Goal: Book appointment/travel/reservation

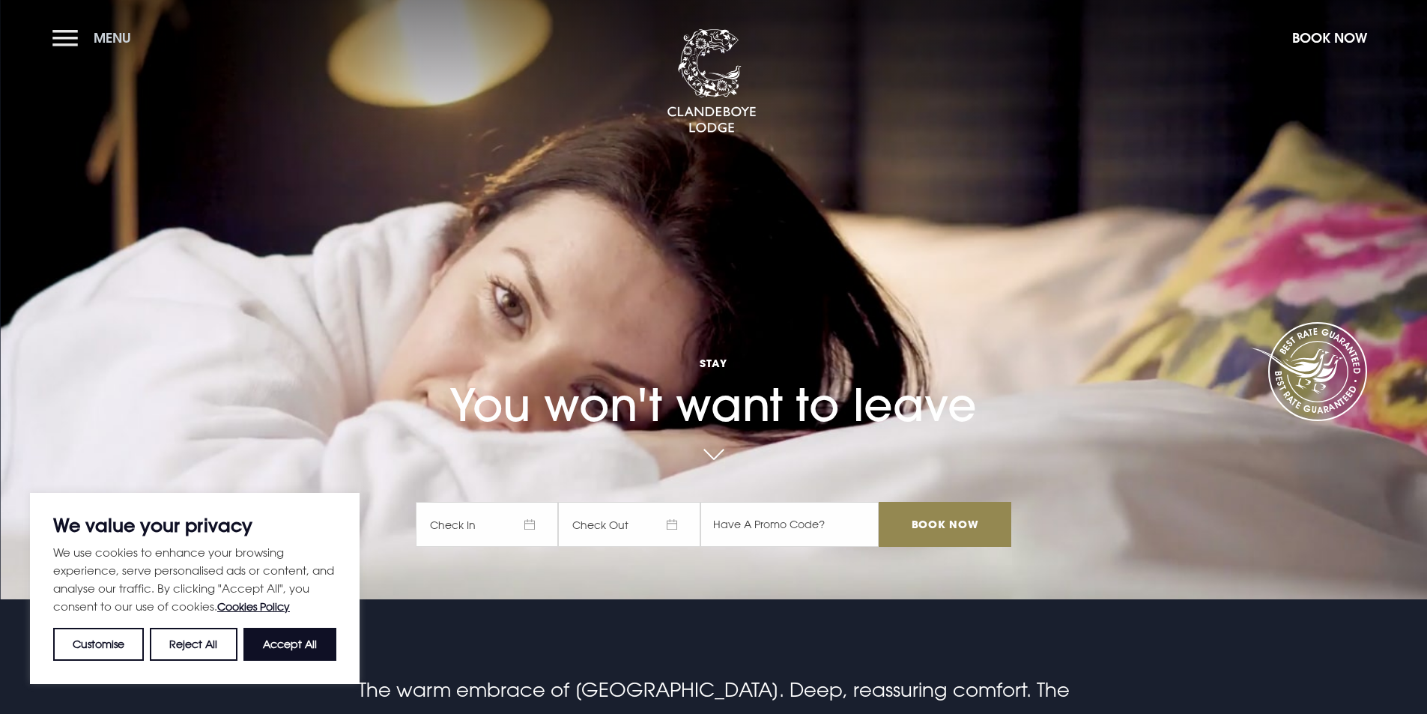
click at [63, 40] on button "Menu" at bounding box center [95, 38] width 86 height 32
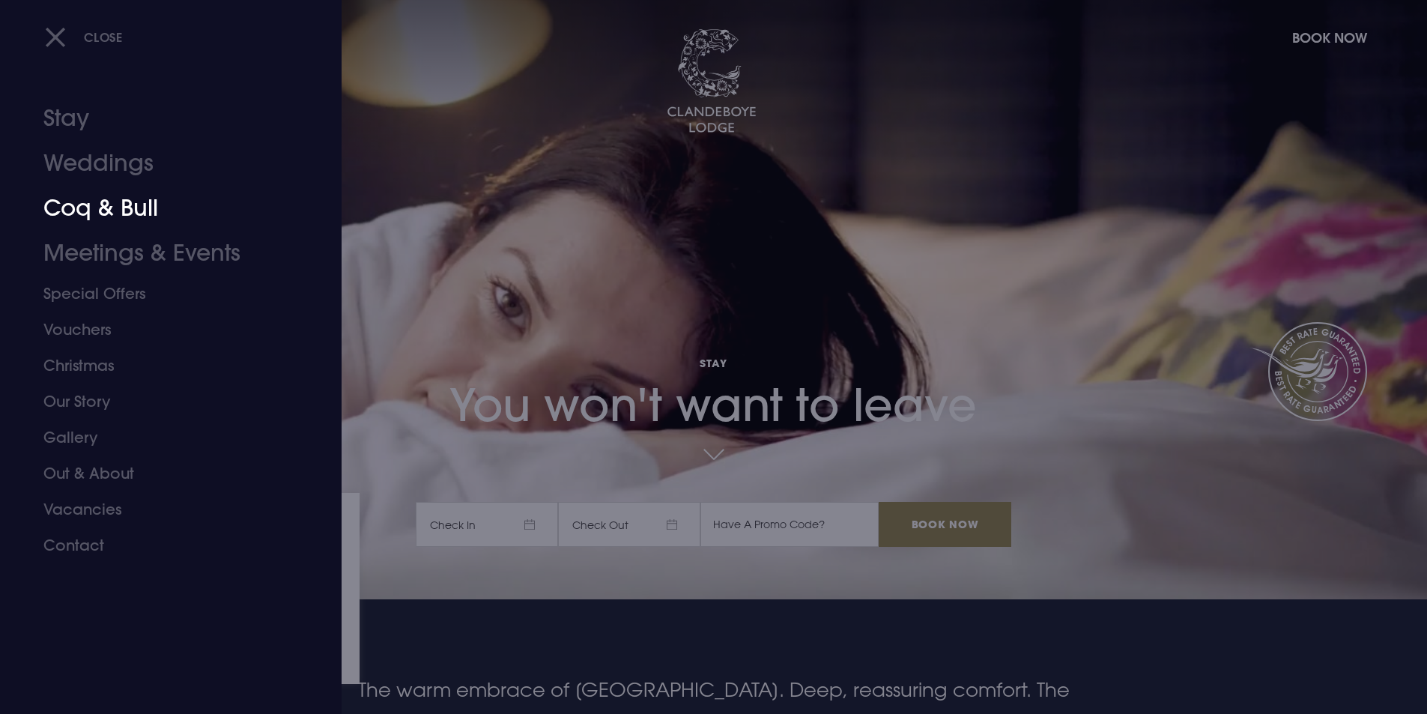
click at [99, 207] on link "Coq & Bull" at bounding box center [161, 208] width 237 height 45
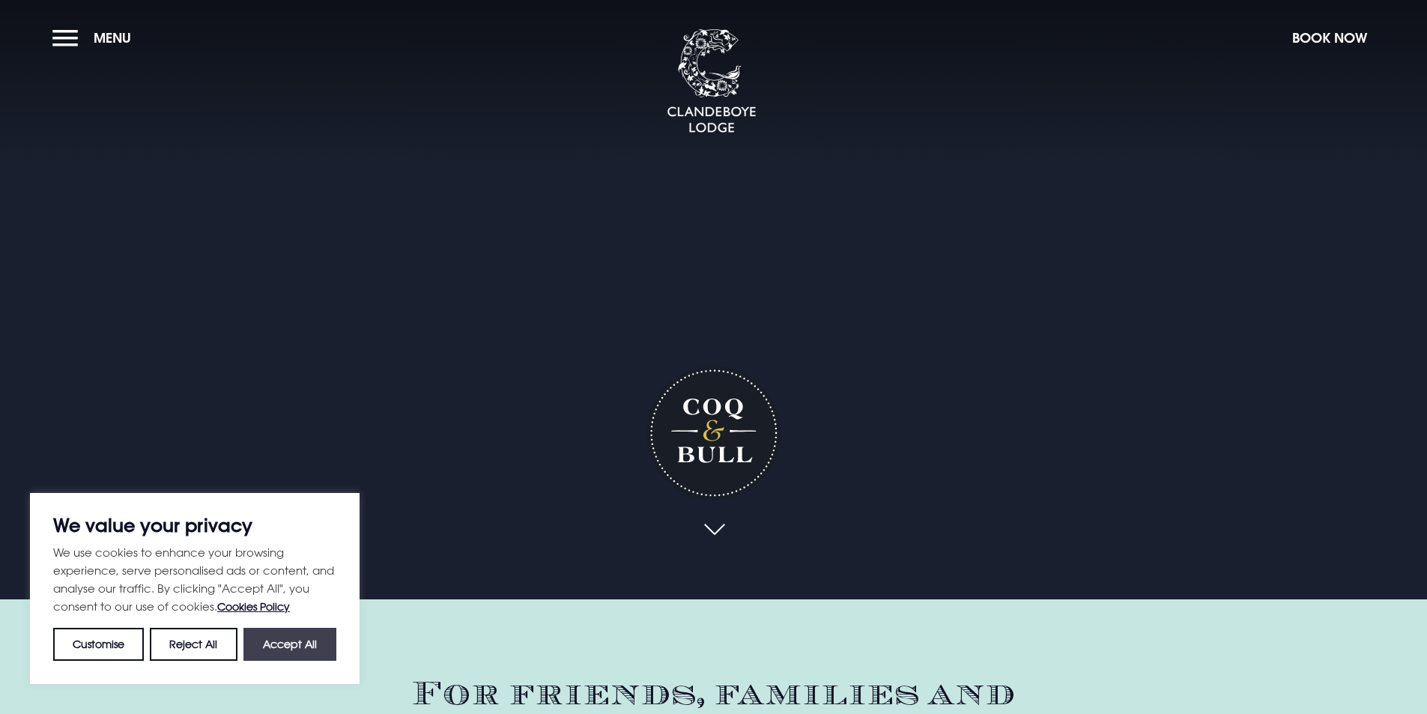
click at [298, 639] on button "Accept All" at bounding box center [289, 644] width 93 height 33
checkbox input "true"
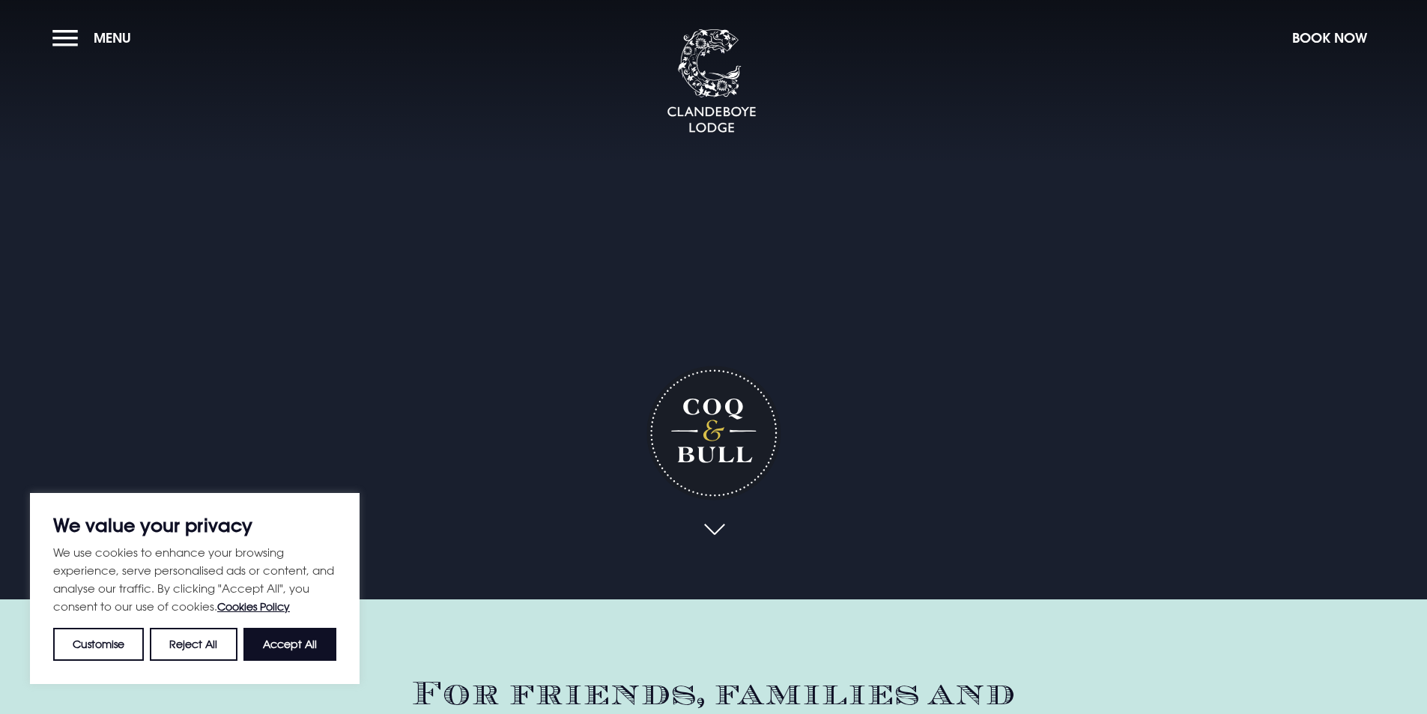
checkbox input "true"
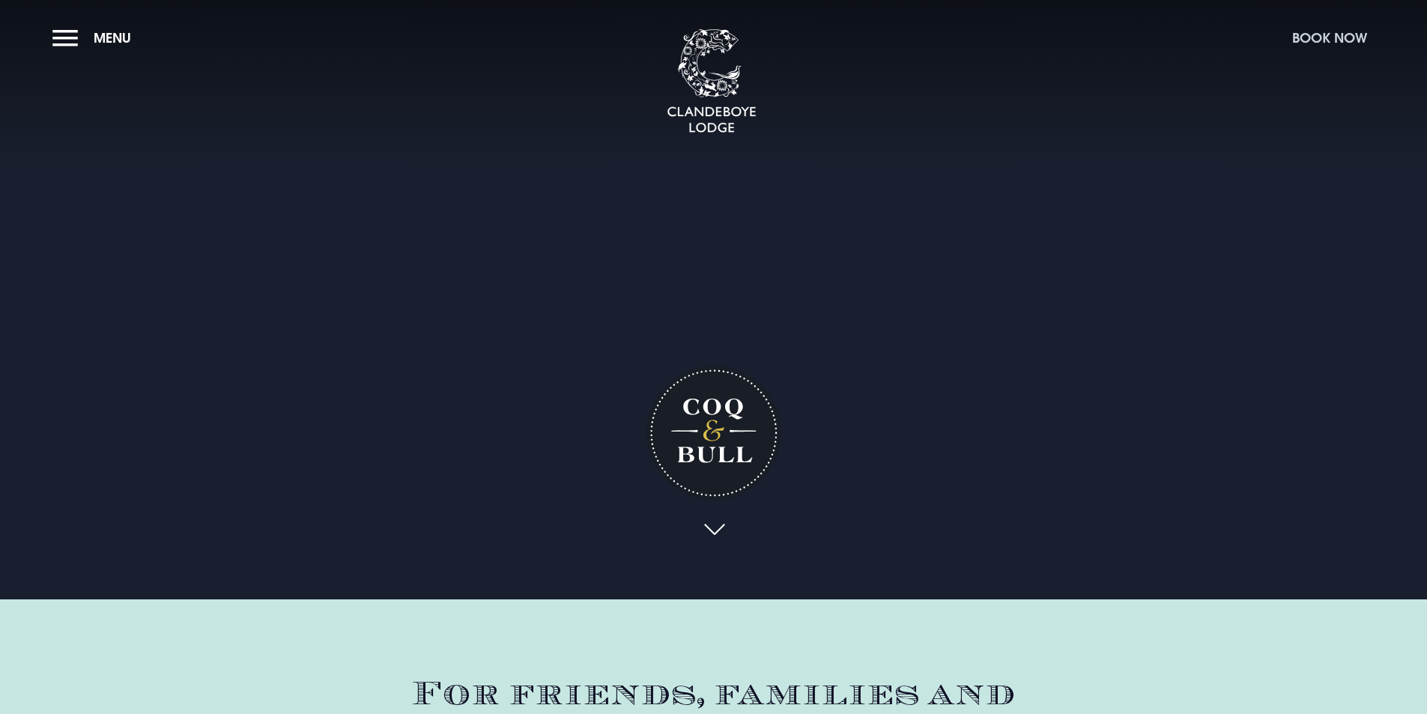
click at [1313, 37] on button "Book Now" at bounding box center [1329, 38] width 90 height 32
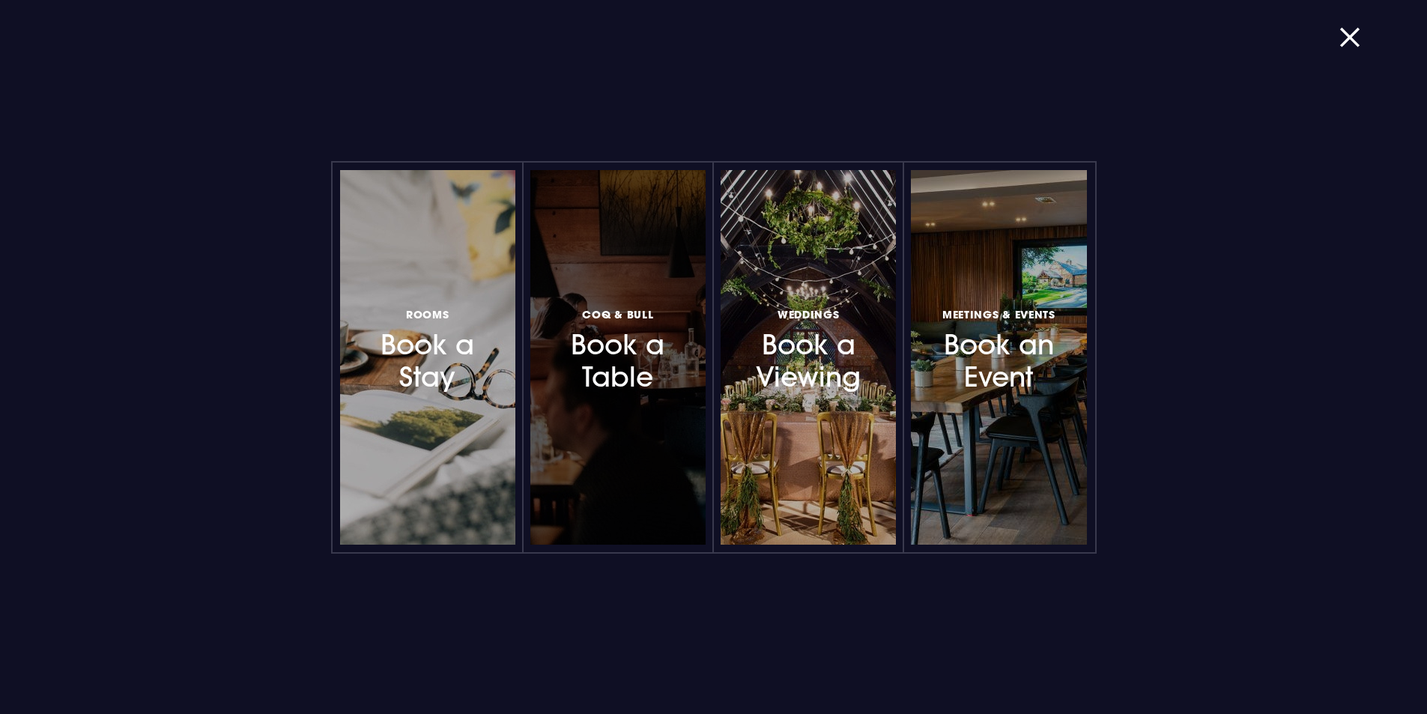
click at [608, 367] on h3 "Coq & Bull Book a Table" at bounding box center [618, 349] width 130 height 89
